Goal: Find specific page/section: Find specific page/section

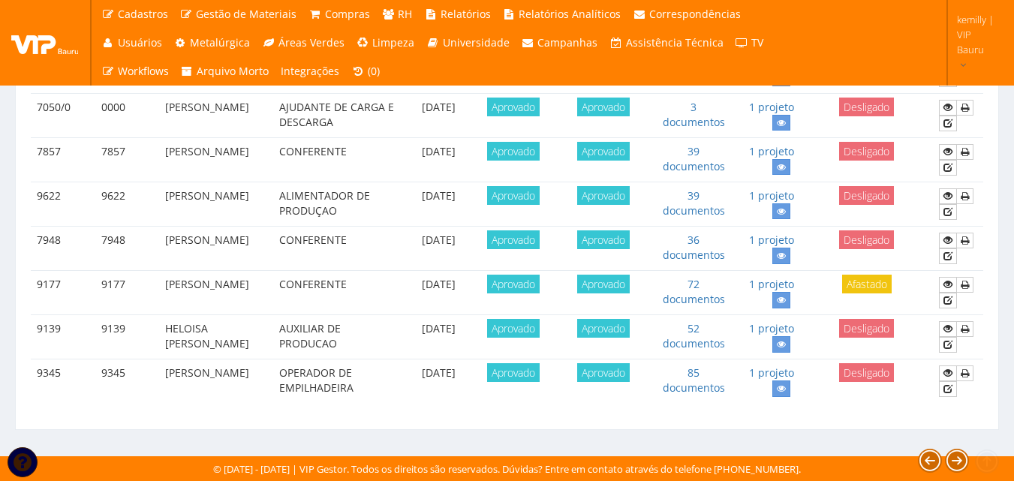
scroll to position [770, 0]
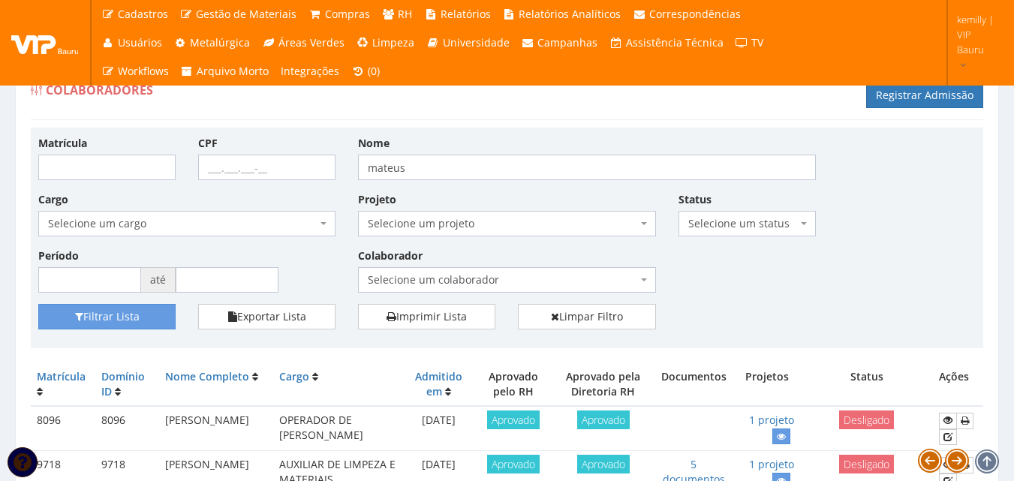
scroll to position [770, 0]
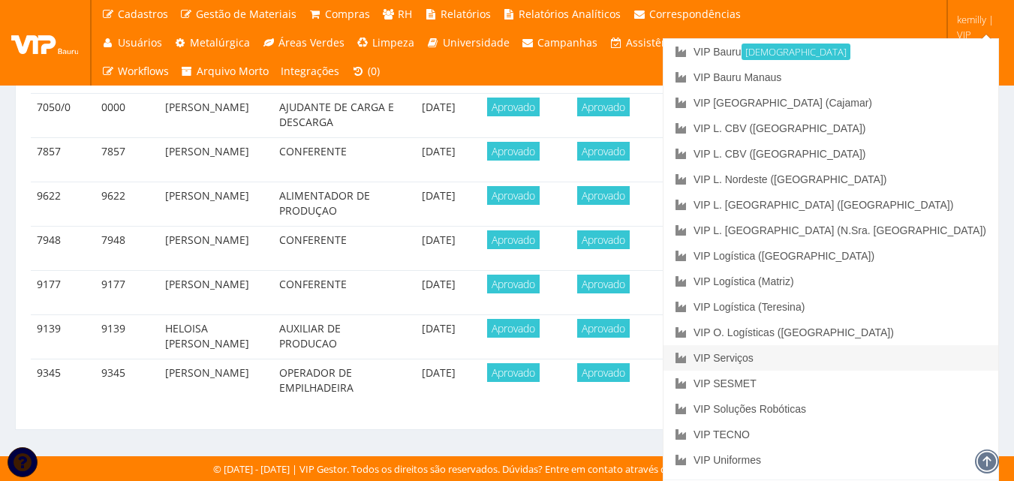
click at [883, 357] on link "VIP Serviços" at bounding box center [831, 358] width 335 height 26
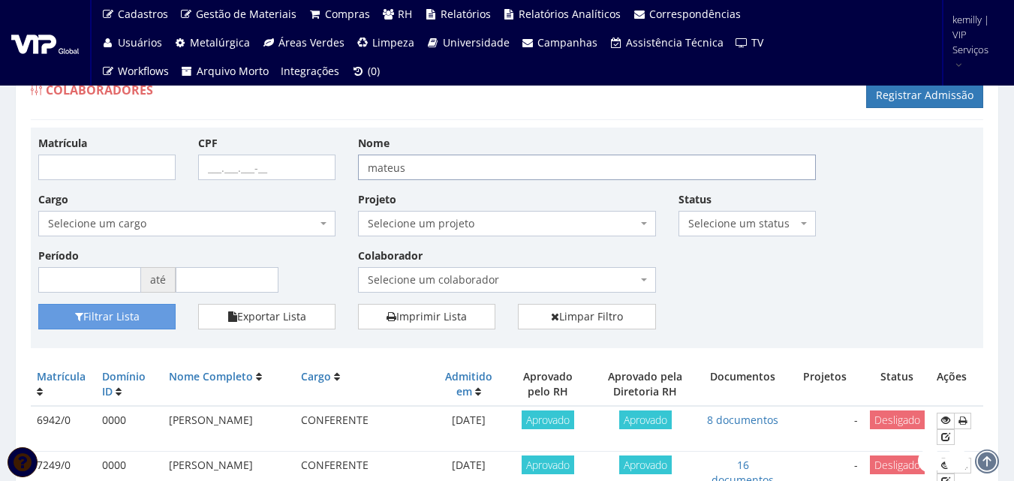
drag, startPoint x: 349, startPoint y: 170, endPoint x: 300, endPoint y: 168, distance: 48.8
click at [300, 168] on div "Matrícula CPF Nome mateus Cargo Selecione um cargo G0610 D0029 - 4110-05 - AGEN…" at bounding box center [507, 219] width 960 height 169
type input "igor"
click at [38, 304] on button "Filtrar Lista" at bounding box center [106, 317] width 137 height 26
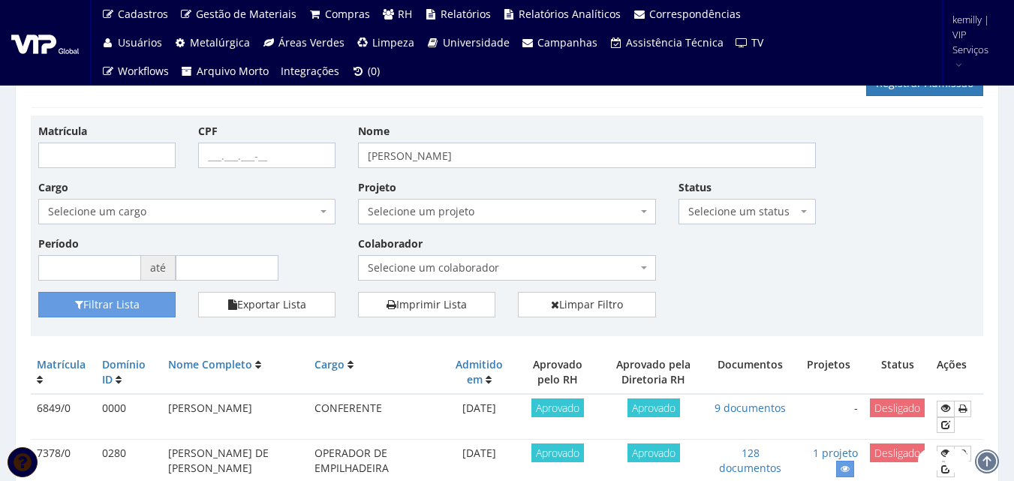
scroll to position [225, 0]
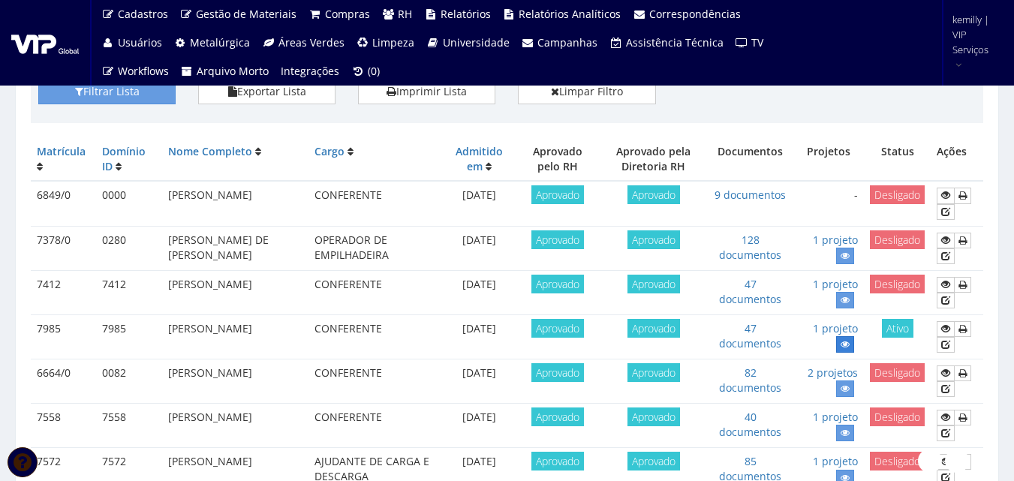
click at [843, 346] on icon at bounding box center [845, 344] width 9 height 11
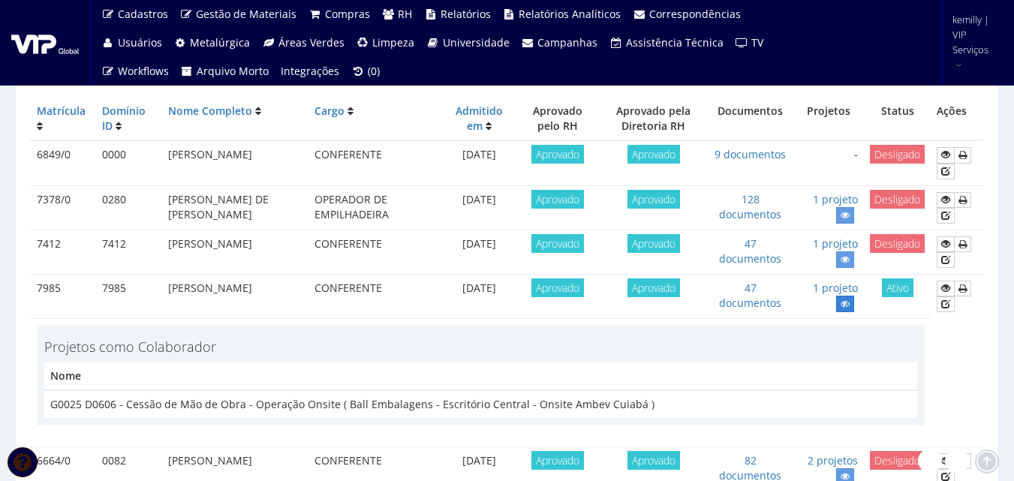
scroll to position [300, 0]
